Goal: Task Accomplishment & Management: Manage account settings

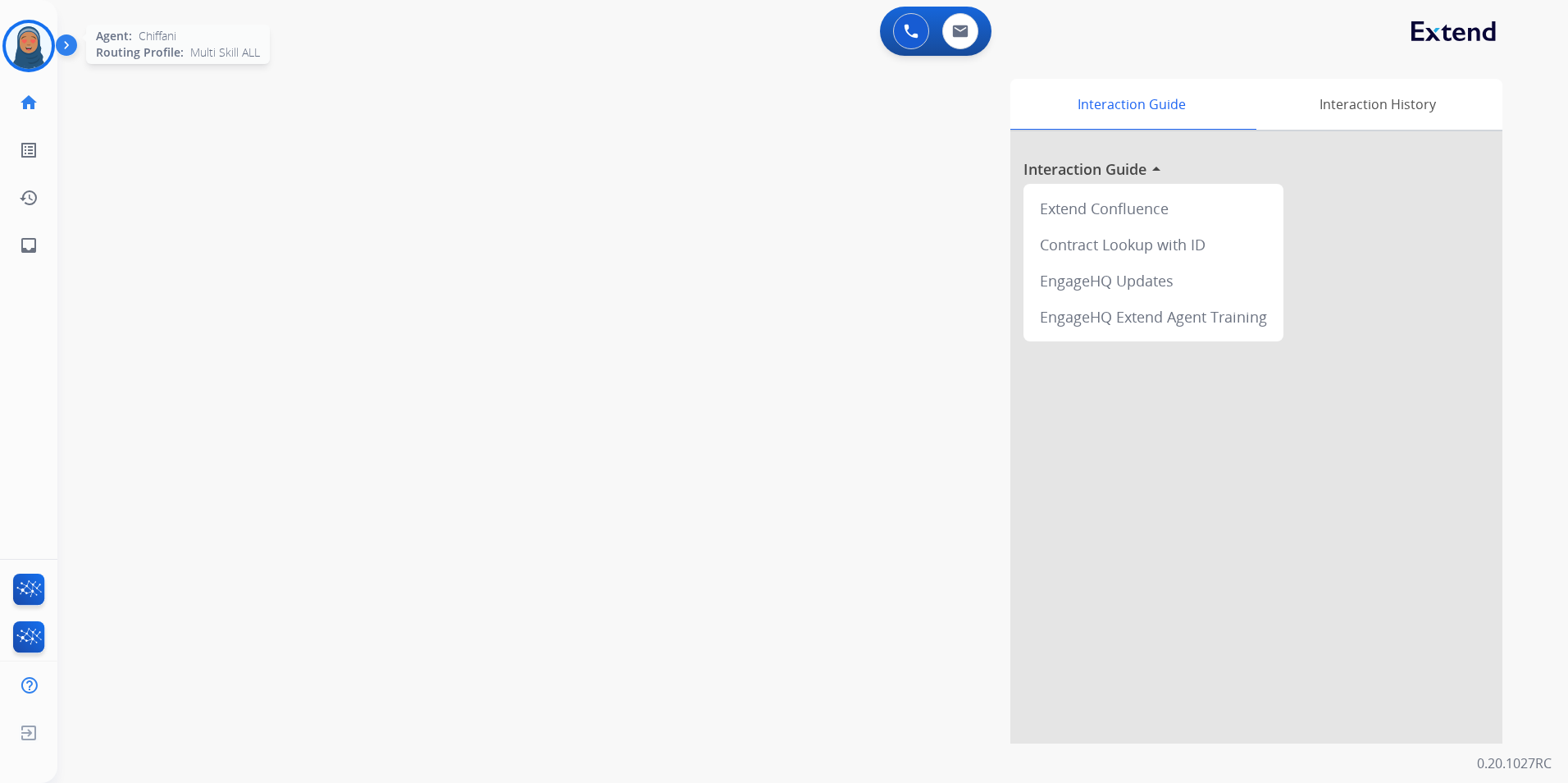
click at [34, 40] on img at bounding box center [29, 46] width 46 height 46
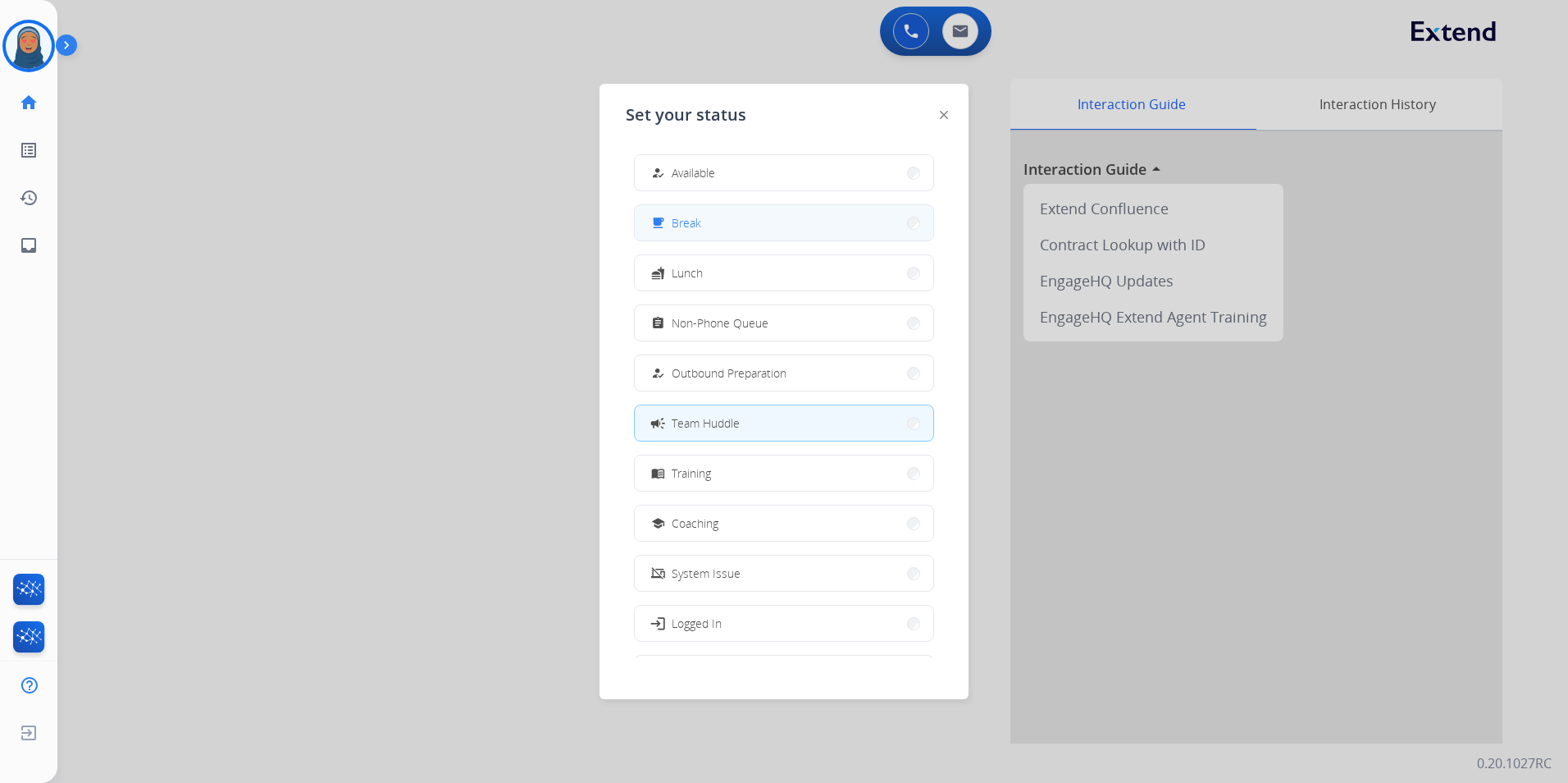
click at [731, 231] on button "free_breakfast Break" at bounding box center [784, 222] width 299 height 35
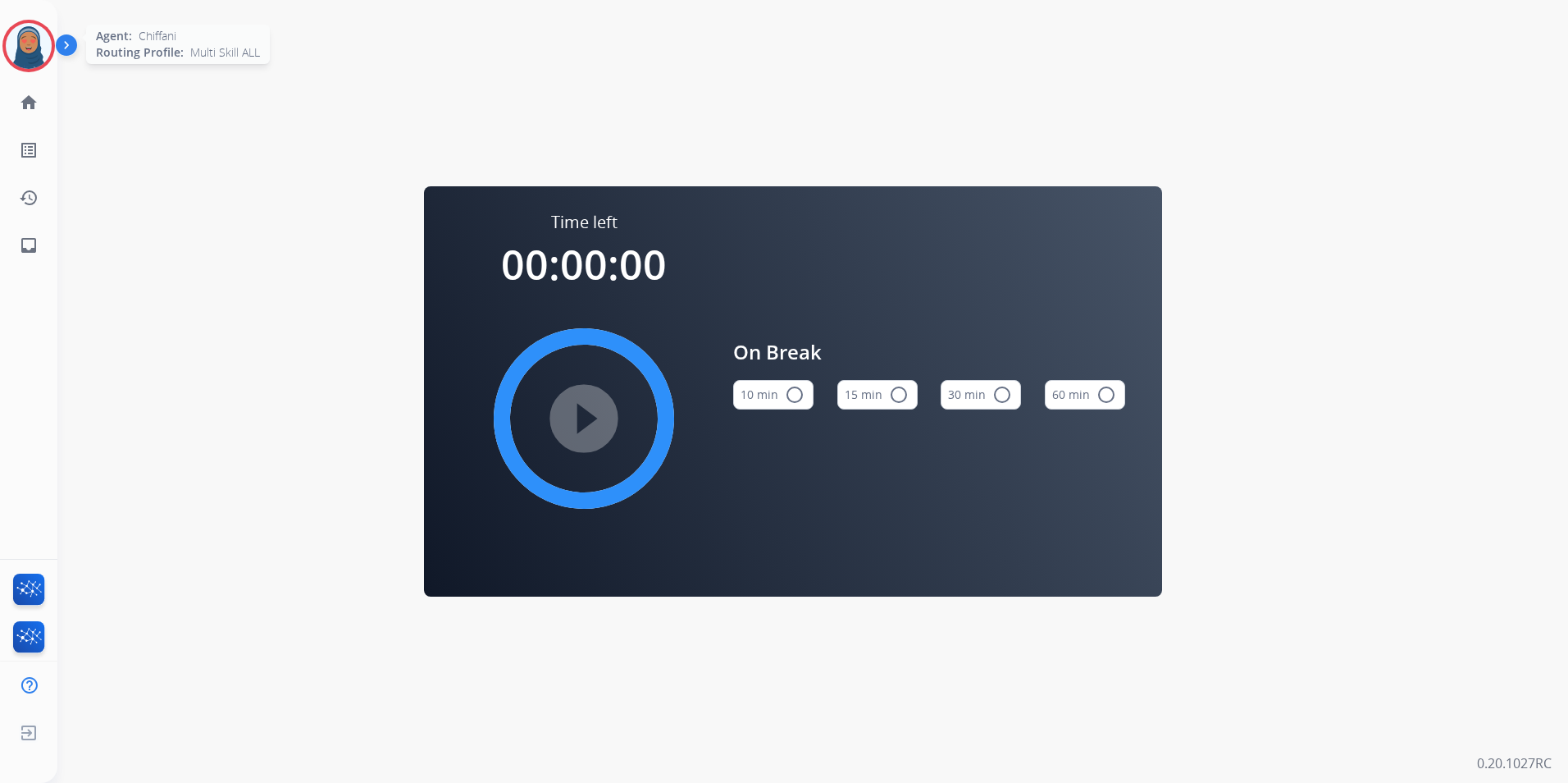
click at [21, 52] on img at bounding box center [29, 46] width 46 height 46
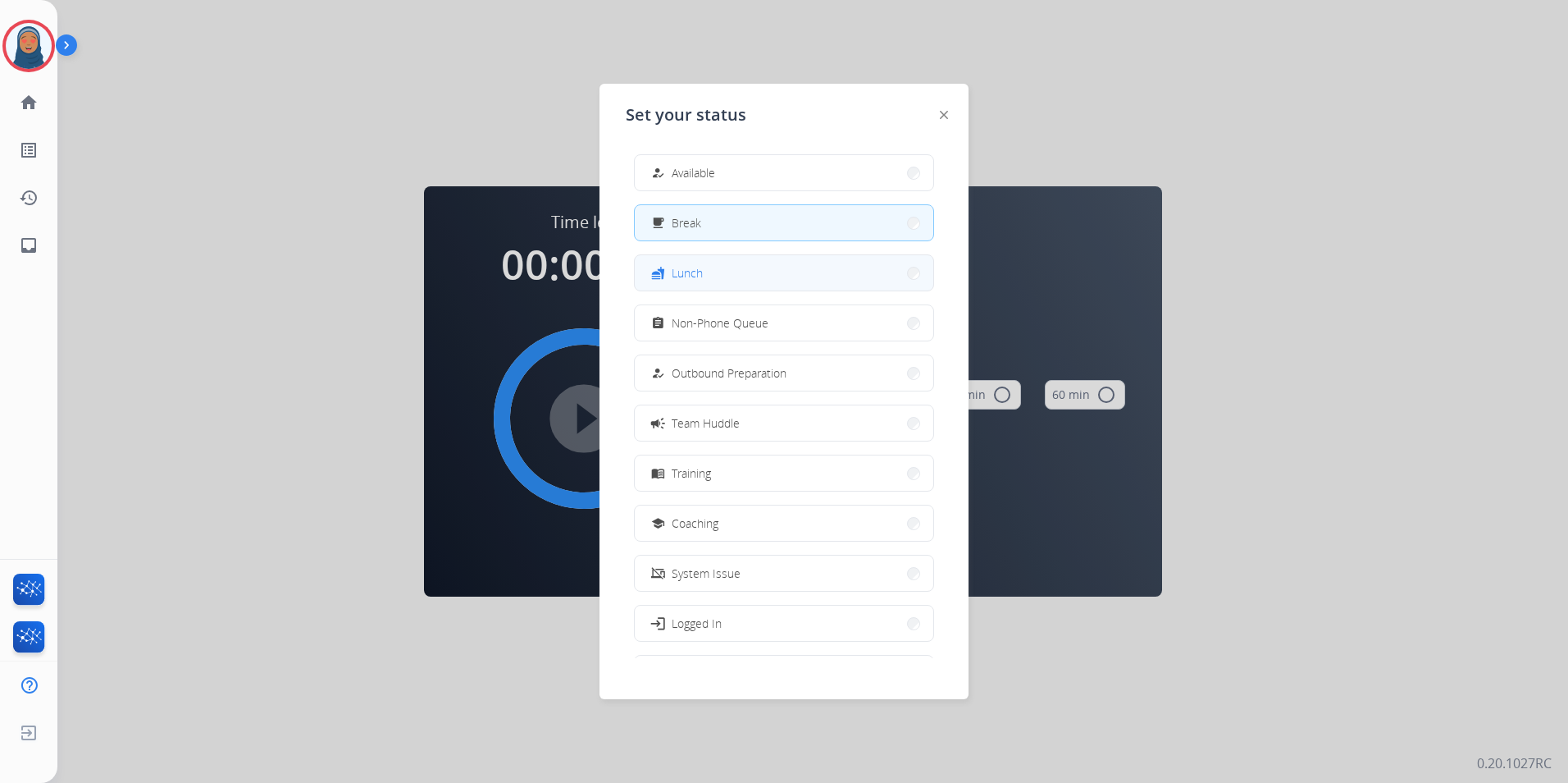
click at [719, 283] on button "fastfood Lunch" at bounding box center [784, 272] width 299 height 35
